Goal: Information Seeking & Learning: Learn about a topic

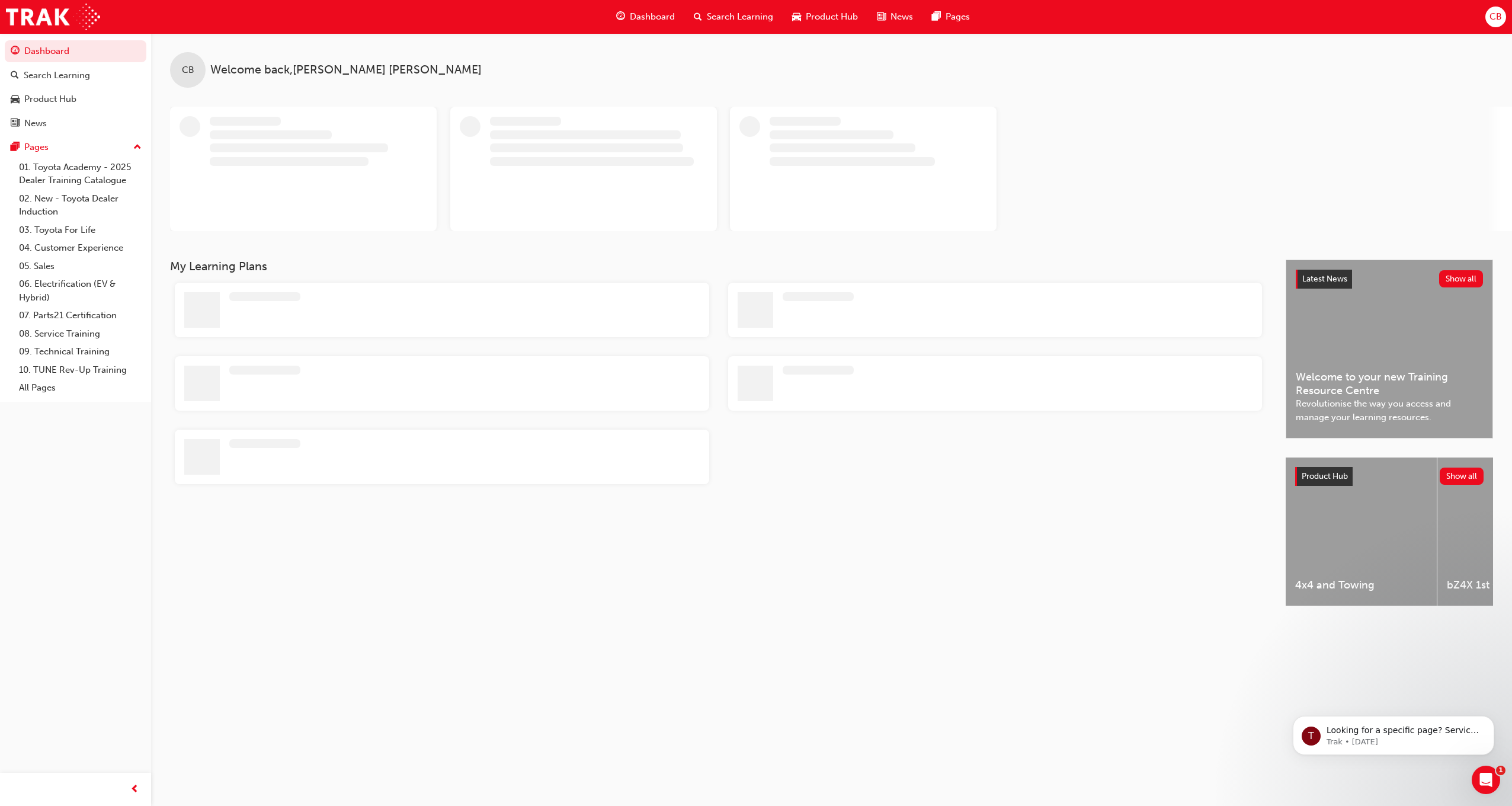
click at [661, 6] on div "Dashboard" at bounding box center [645, 17] width 78 height 24
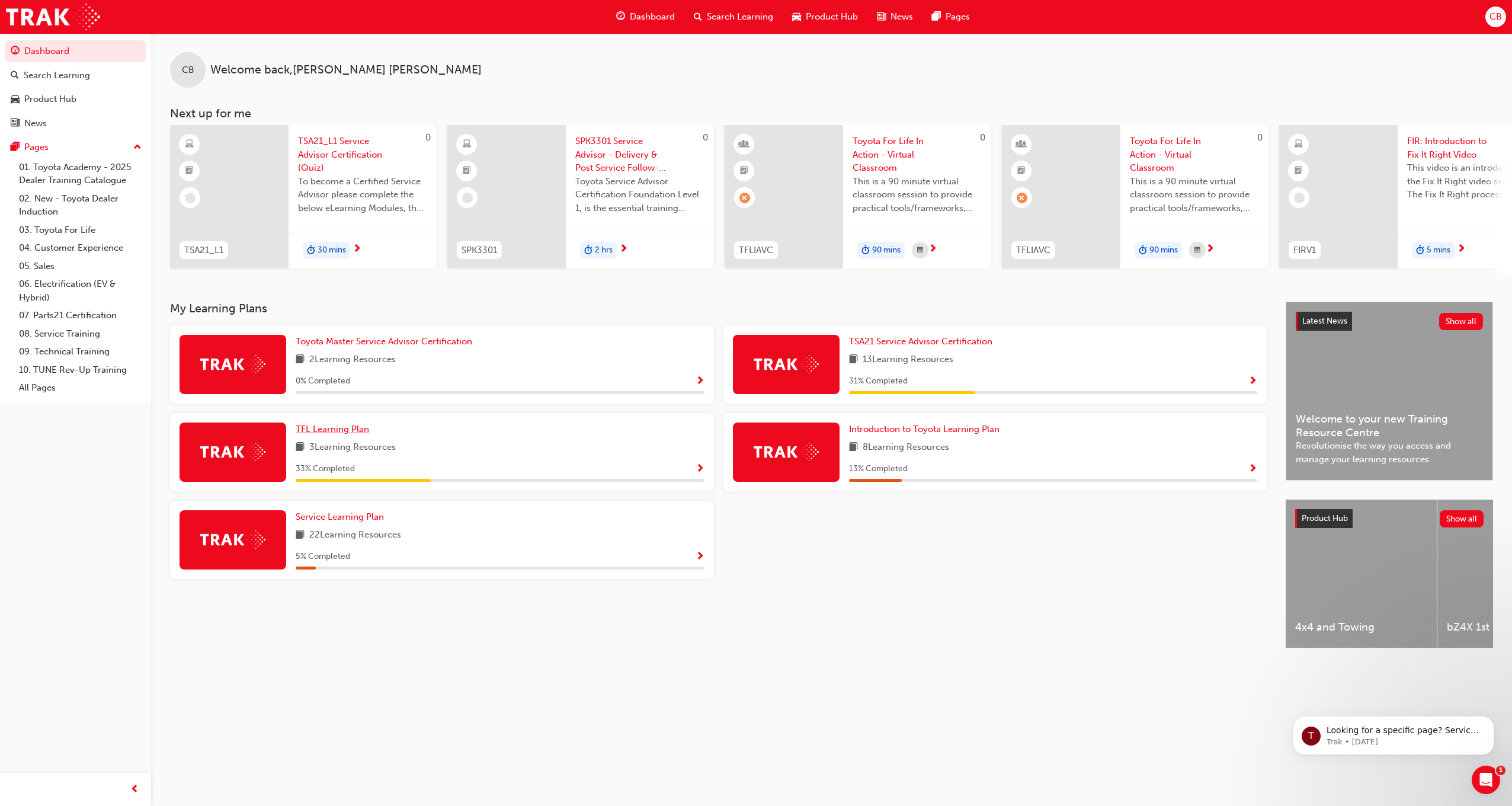
click at [332, 434] on span "TFL Learning Plan" at bounding box center [332, 429] width 73 height 11
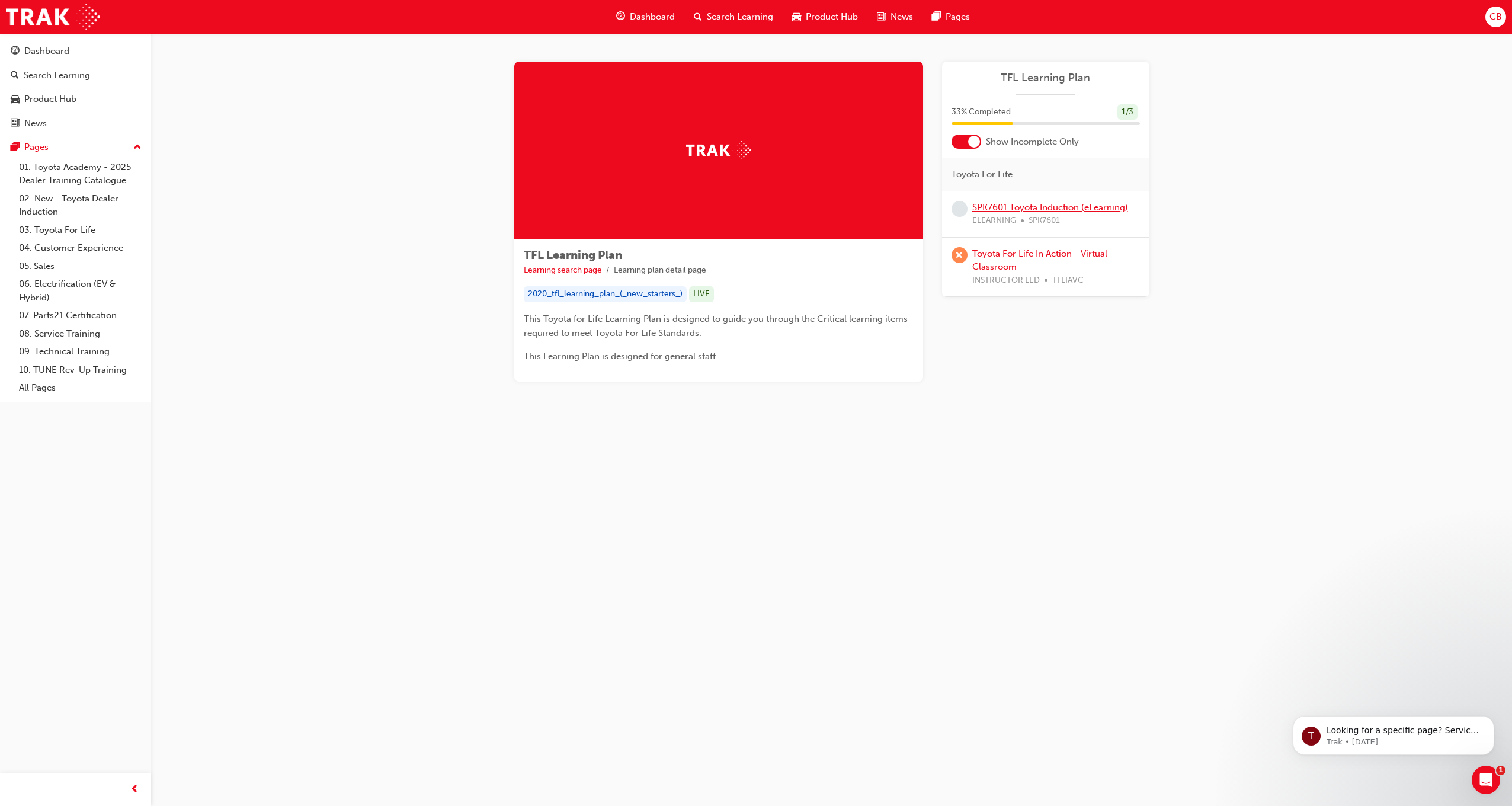
click at [1035, 202] on link "SPK7601 Toyota Induction (eLearning)" at bounding box center [1050, 207] width 156 height 11
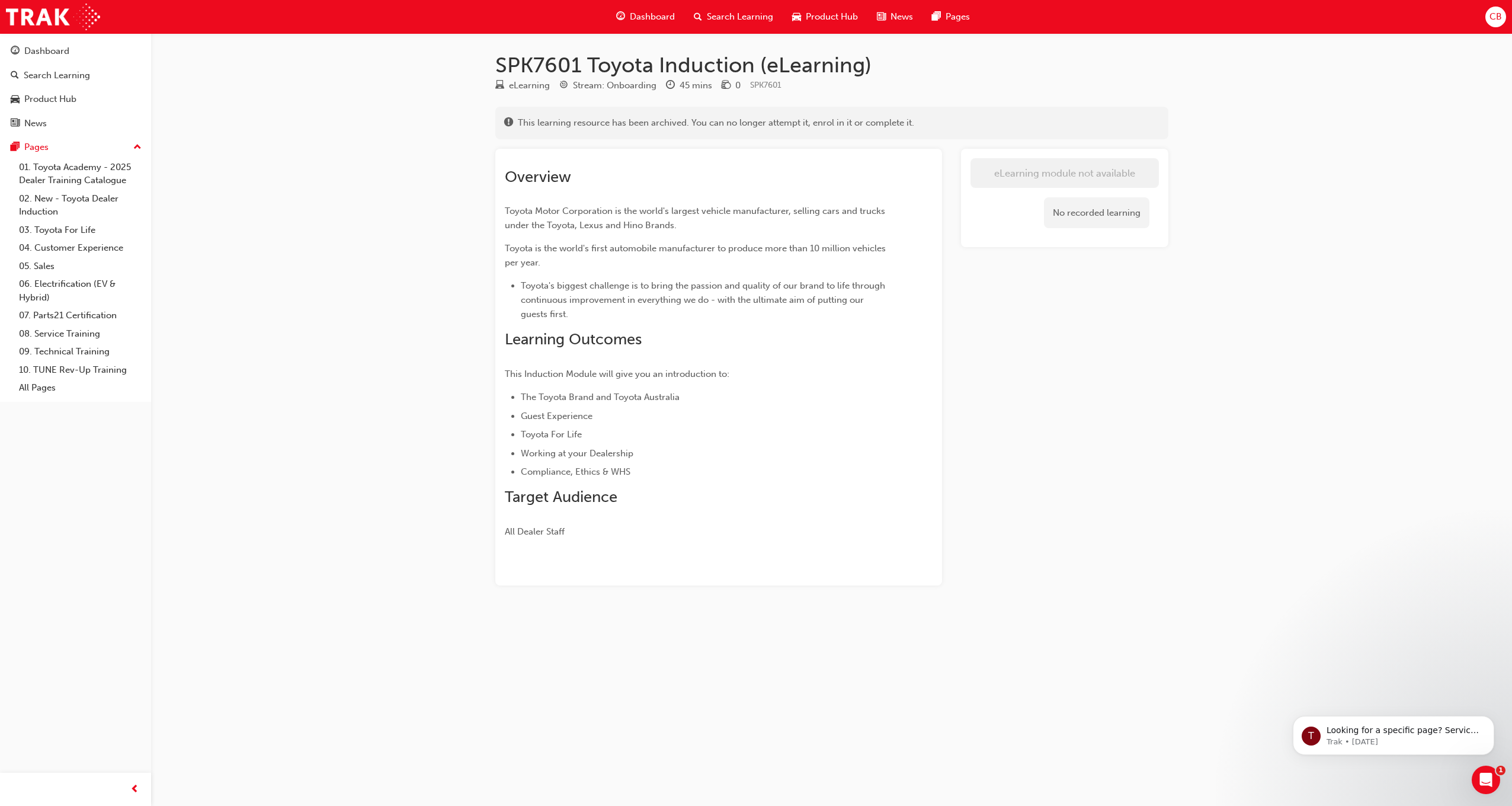
click at [657, 17] on span "Dashboard" at bounding box center [652, 17] width 45 height 13
